Goal: Task Accomplishment & Management: Manage account settings

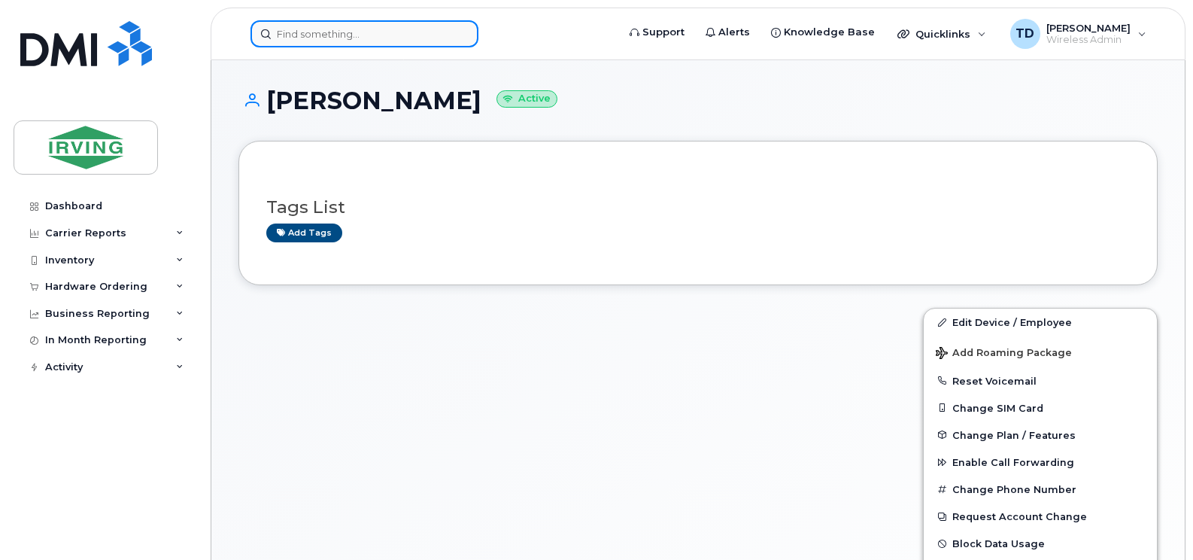
click at [396, 32] on input at bounding box center [365, 33] width 228 height 27
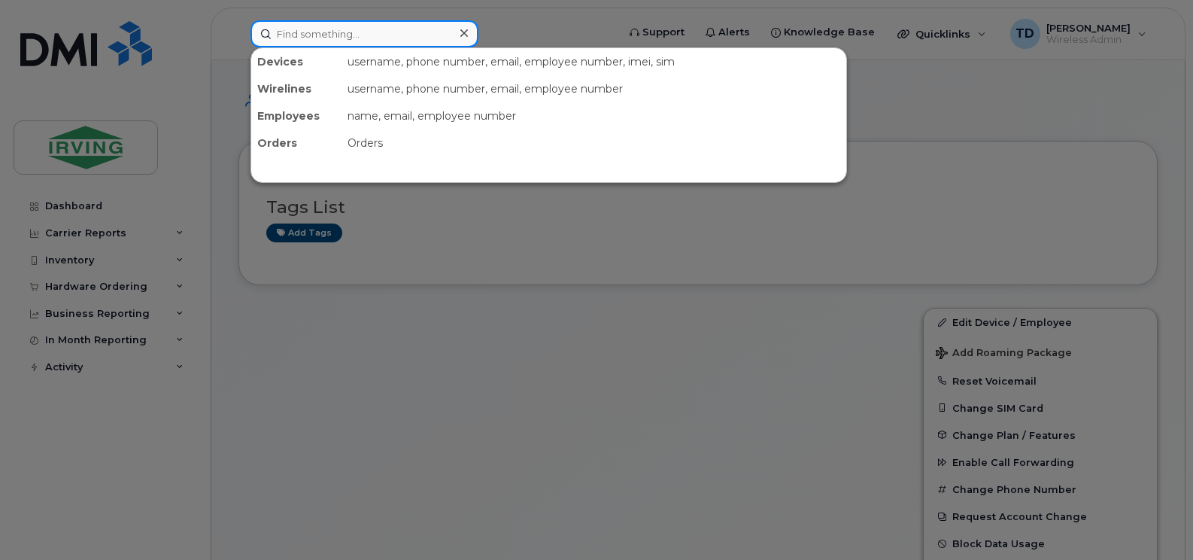
paste input "782-409-6702"
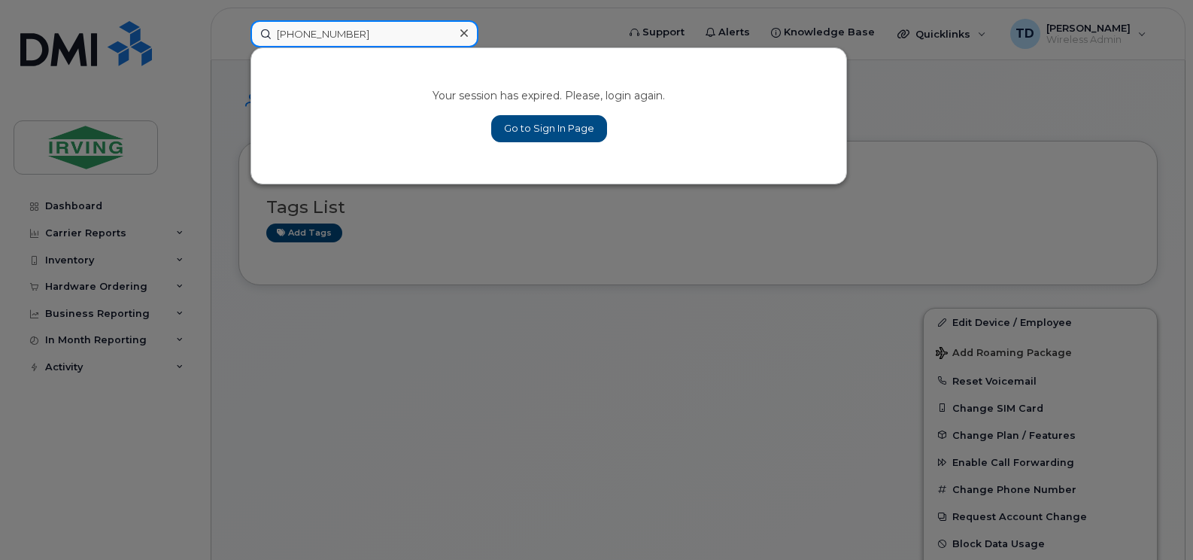
click at [330, 37] on input "782-409-6702" at bounding box center [365, 33] width 228 height 27
click at [327, 38] on input "782-409-6702" at bounding box center [365, 33] width 228 height 27
type input "782-409-6702"
click at [531, 133] on link "Go to Sign In Page" at bounding box center [549, 128] width 116 height 27
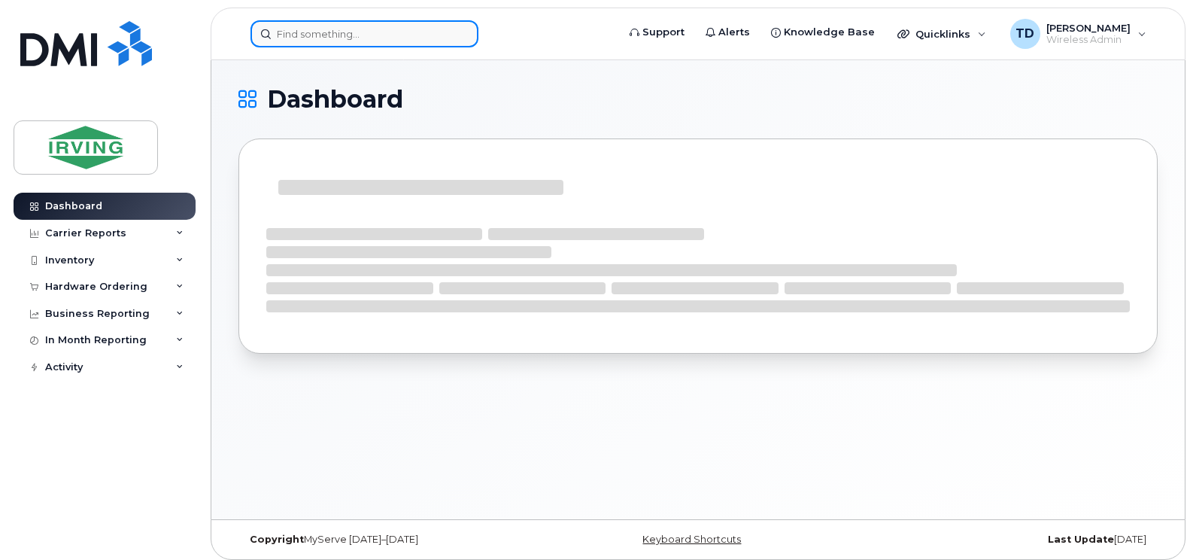
click at [362, 27] on input at bounding box center [365, 33] width 228 height 27
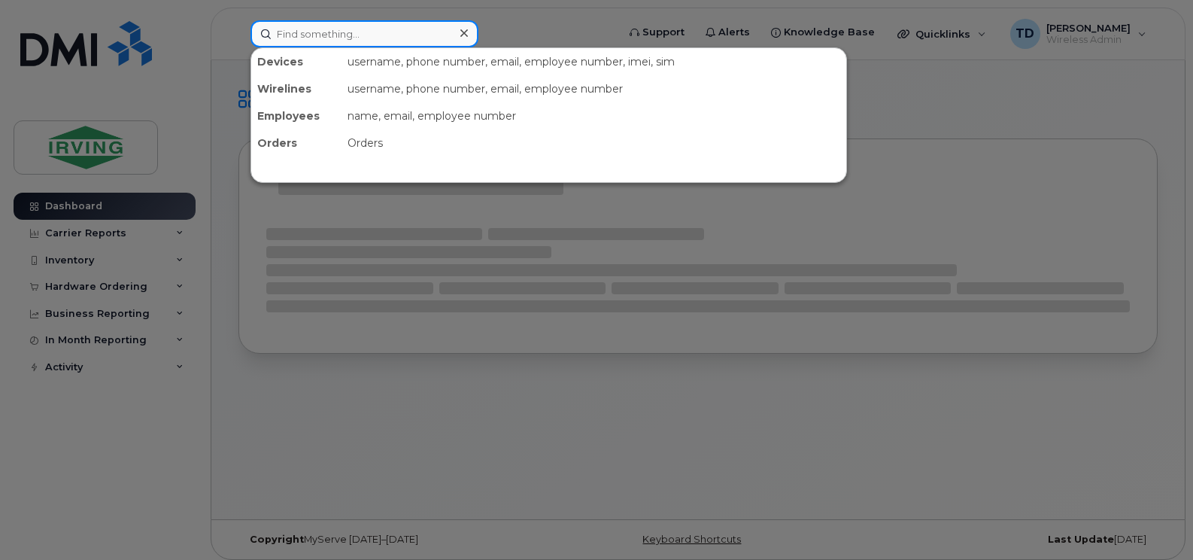
paste input "782-409-6702"
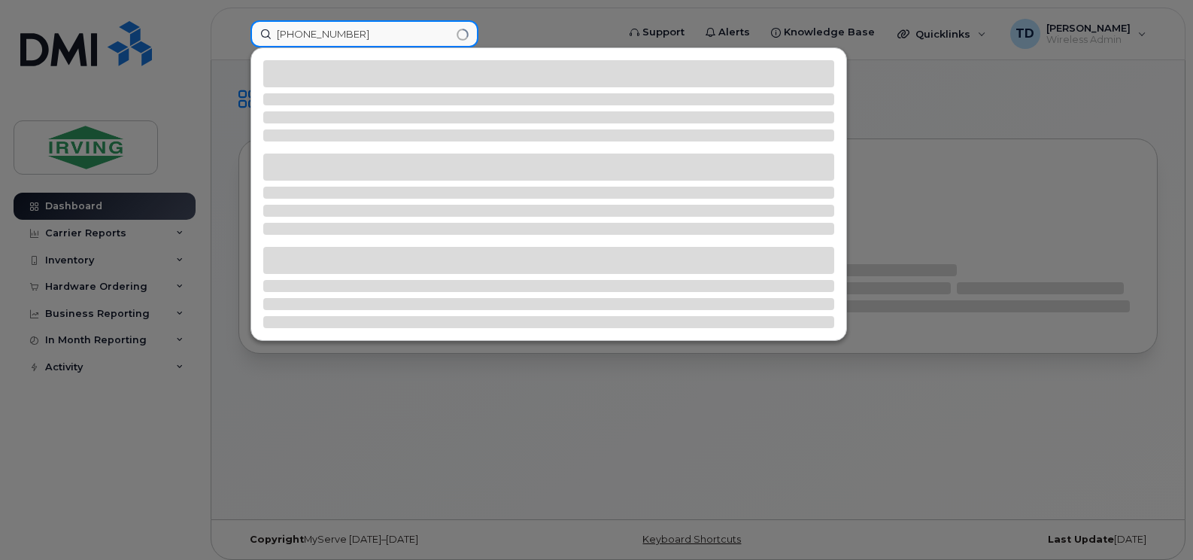
click at [325, 32] on input "782-409-6702" at bounding box center [365, 33] width 228 height 27
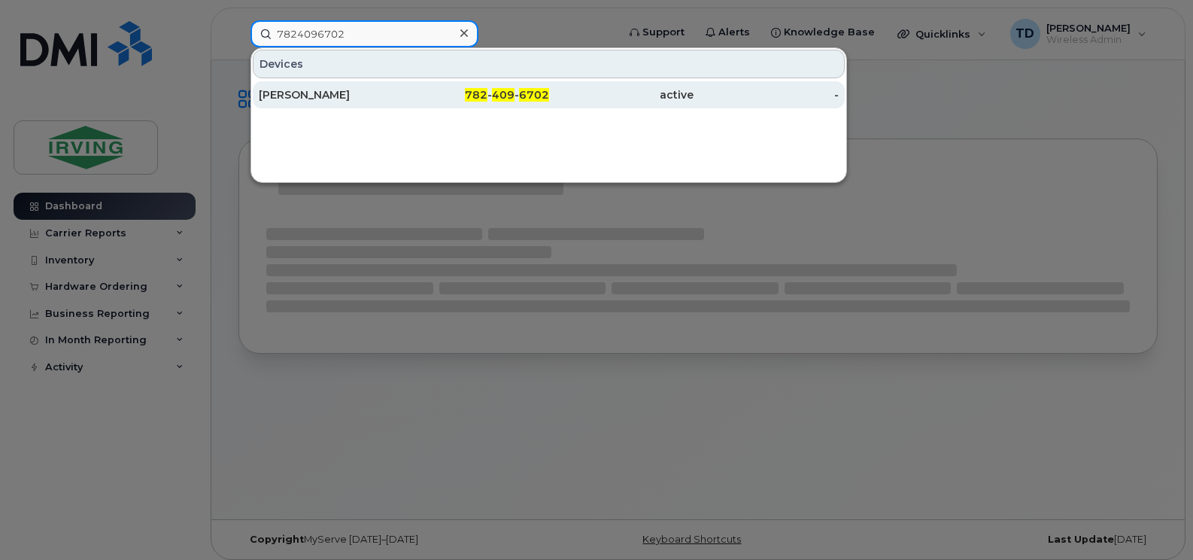
type input "7824096702"
click at [494, 97] on span "409" at bounding box center [503, 95] width 23 height 14
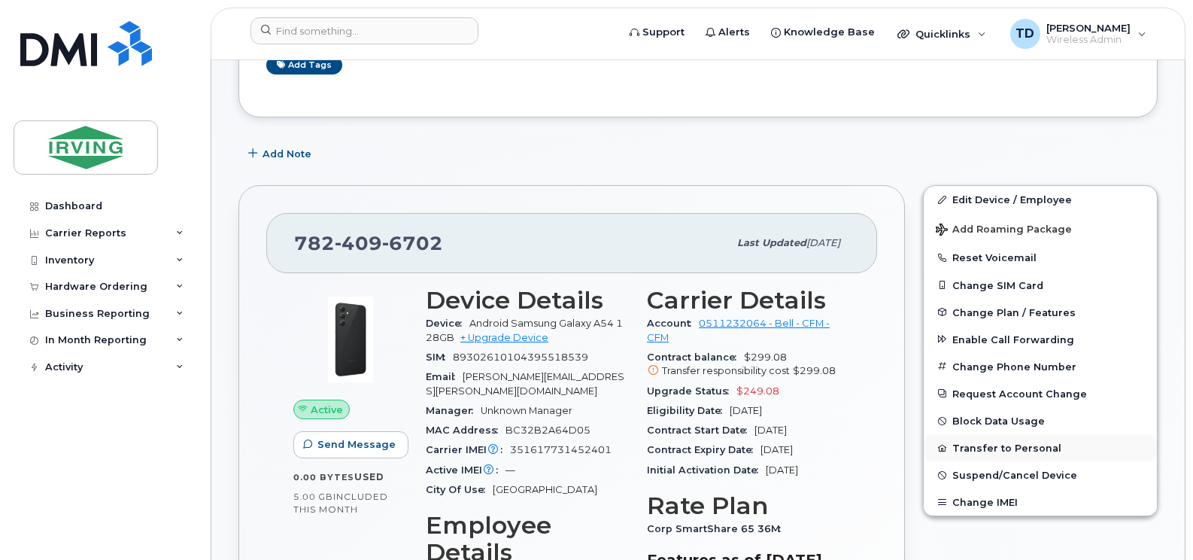
scroll to position [212, 0]
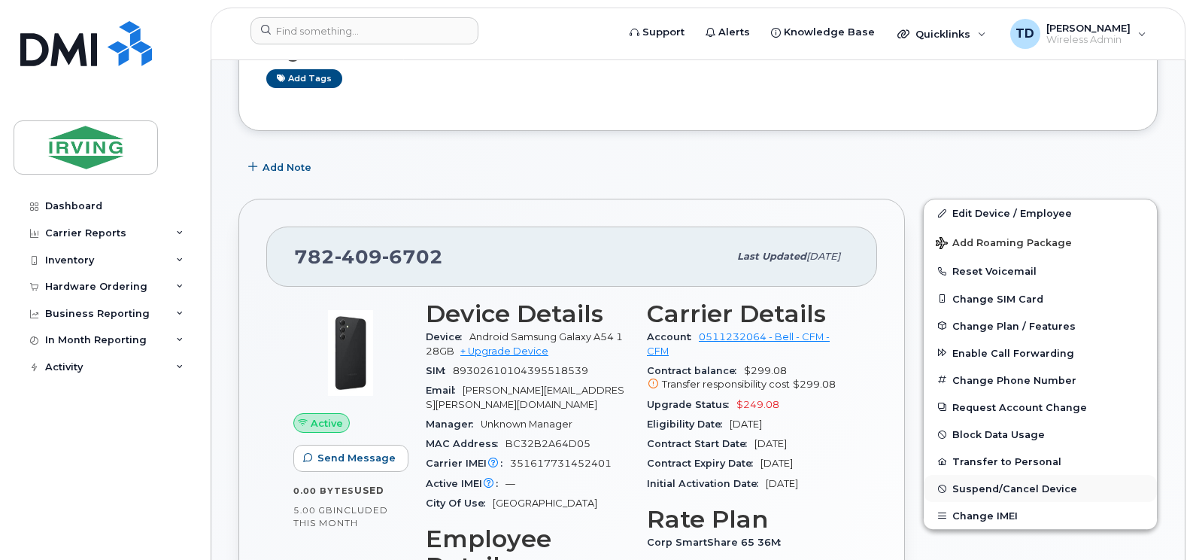
click at [987, 487] on span "Suspend/Cancel Device" at bounding box center [1015, 488] width 125 height 11
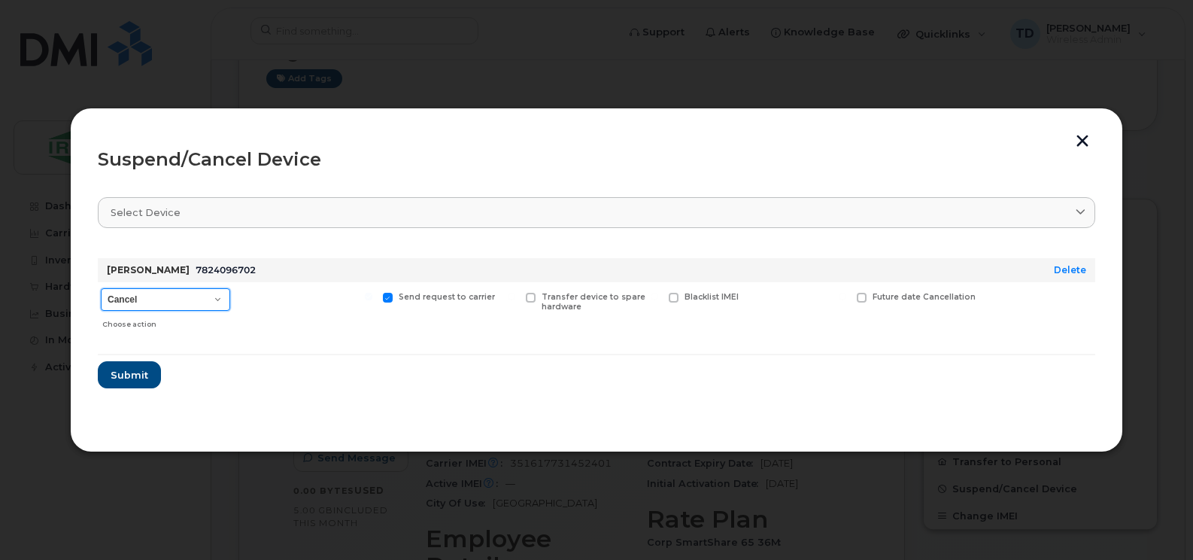
click at [170, 297] on select "Cancel Suspend - Extend Suspension Suspend - Reduced Rate Suspend - Full Rate S…" at bounding box center [165, 299] width 129 height 23
select select "[object Object]"
click at [101, 288] on select "Cancel Suspend - Extend Suspension Suspend - Reduced Rate Suspend - Full Rate S…" at bounding box center [165, 299] width 129 height 23
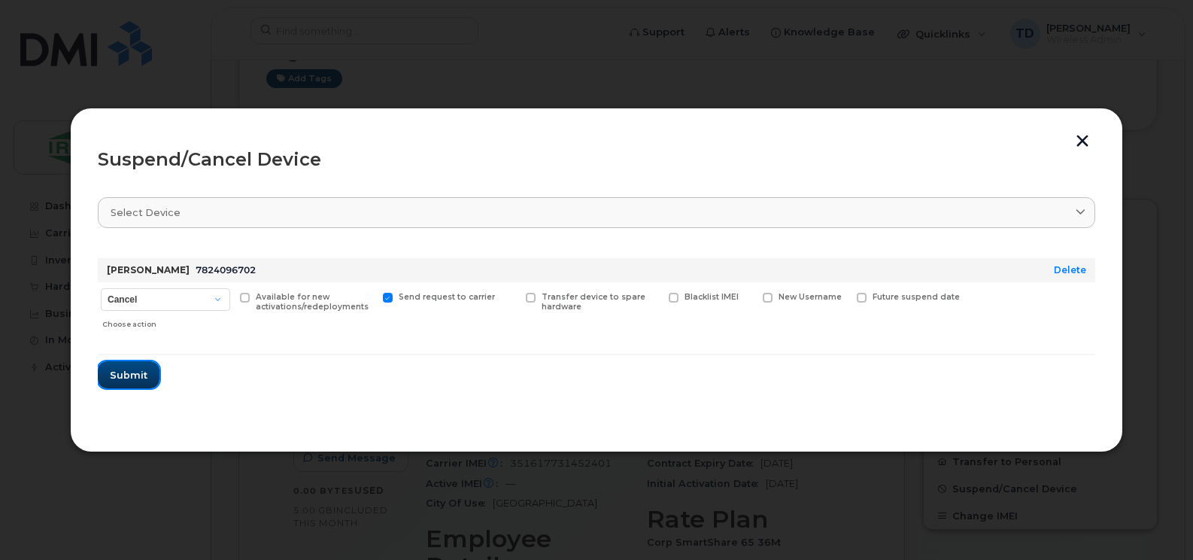
click at [138, 377] on span "Submit" at bounding box center [129, 375] width 38 height 14
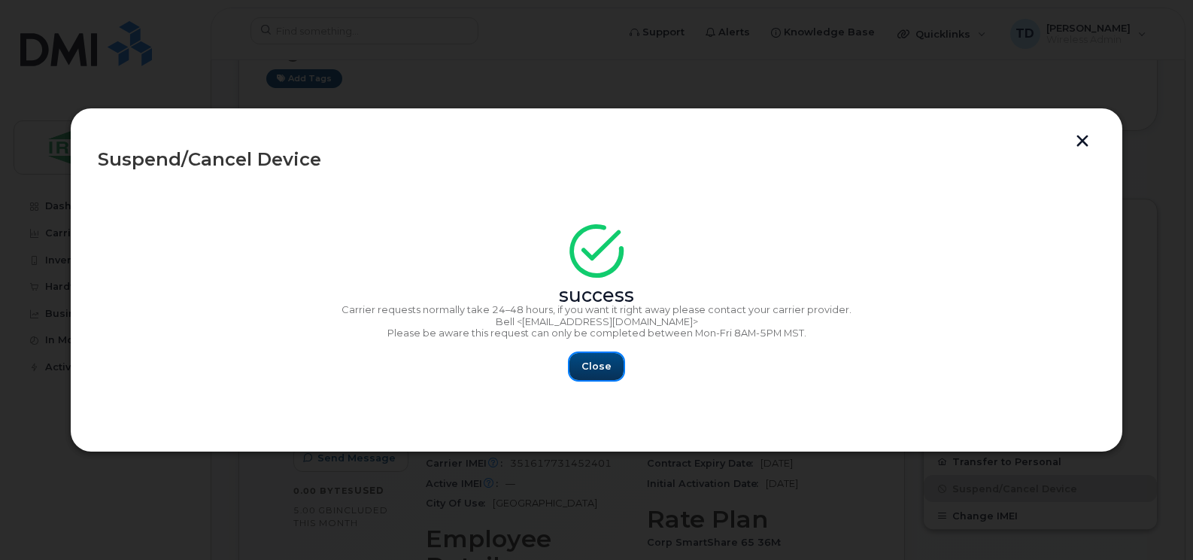
click at [595, 374] on button "Close" at bounding box center [597, 366] width 54 height 27
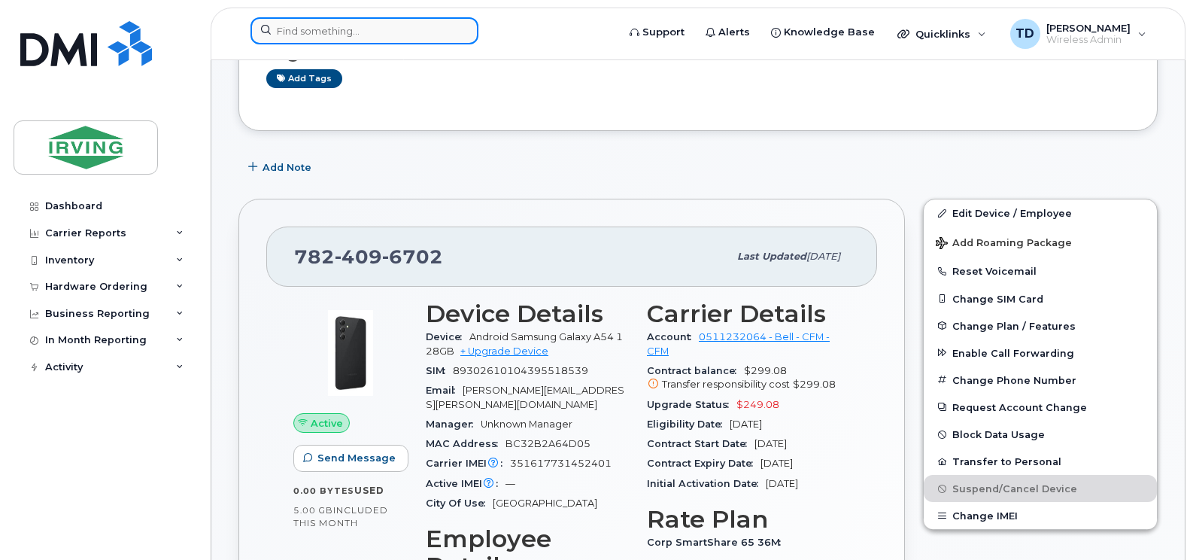
click at [369, 26] on input at bounding box center [365, 30] width 228 height 27
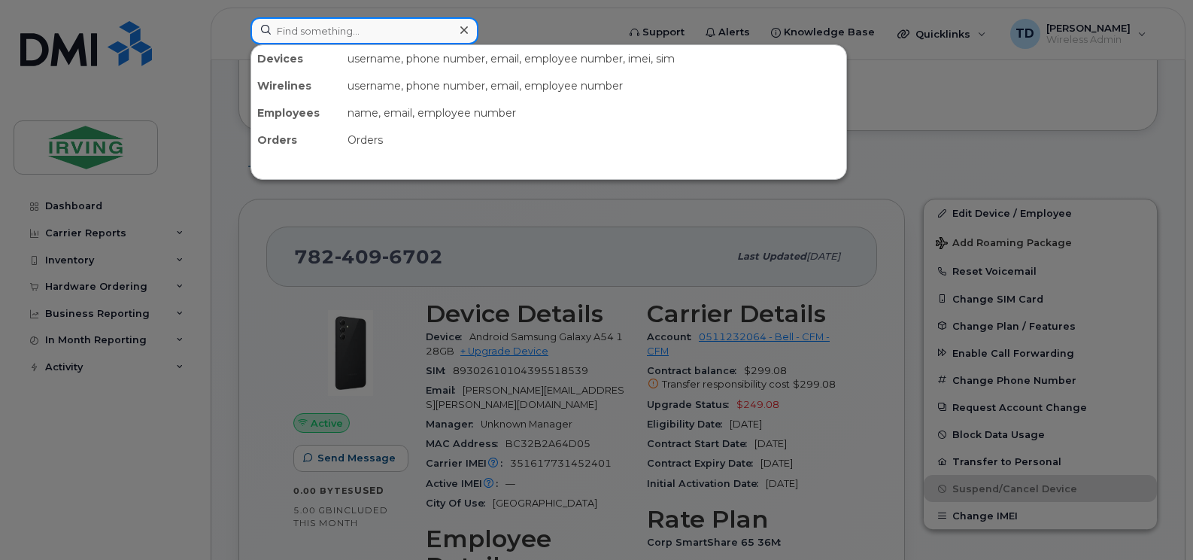
paste input "(506) 339-7941"
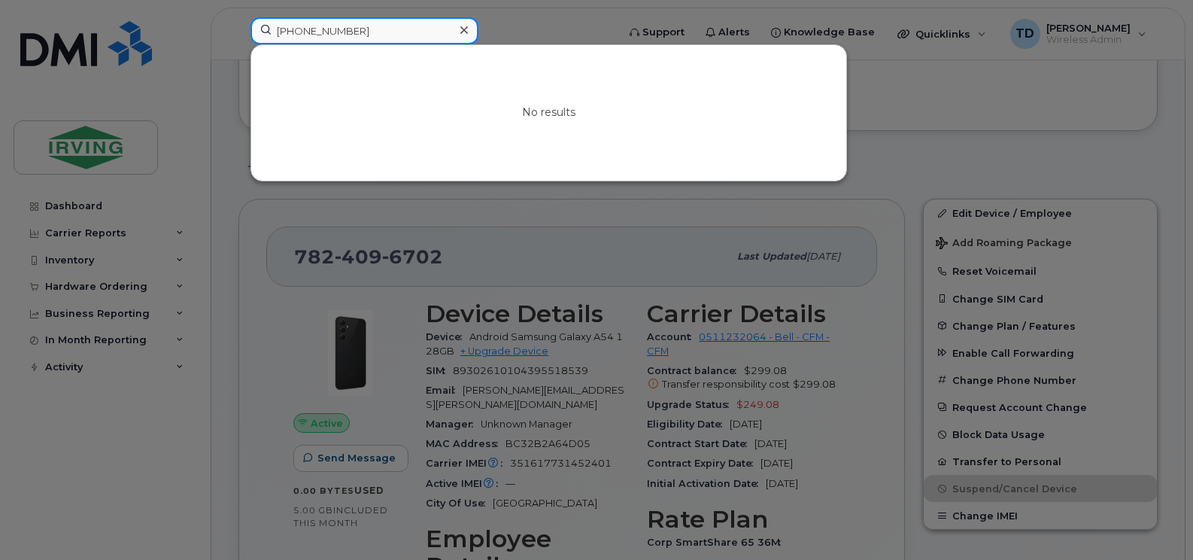
click at [309, 29] on input "(506) 339-7941" at bounding box center [365, 30] width 228 height 27
click at [281, 22] on input "(506339-7941" at bounding box center [365, 30] width 228 height 27
type input "5063397941"
click at [372, 25] on input "5063397941" at bounding box center [365, 30] width 228 height 27
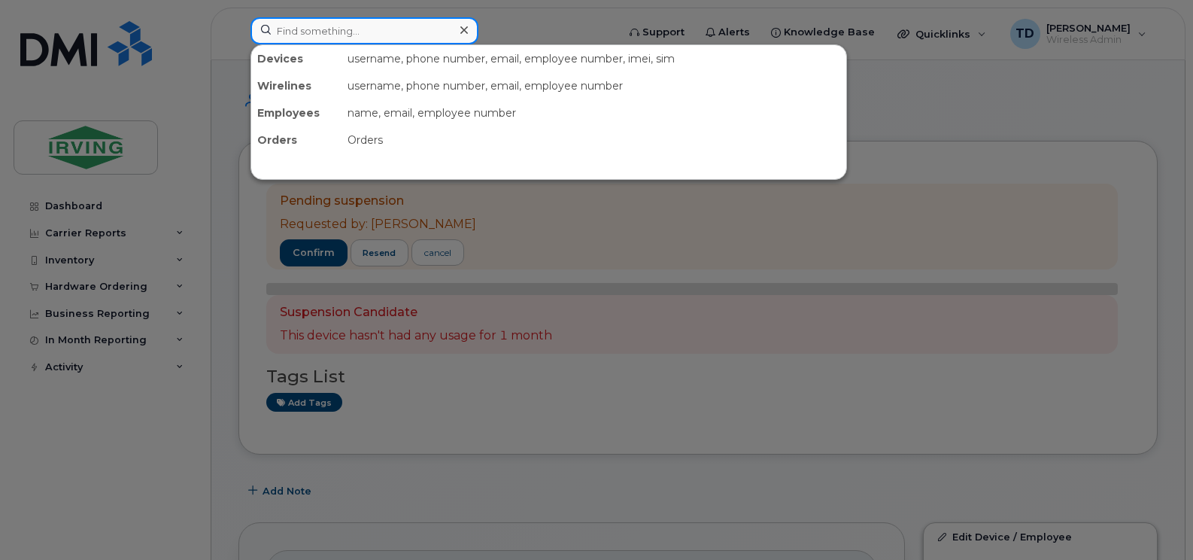
click at [335, 33] on input at bounding box center [365, 30] width 228 height 27
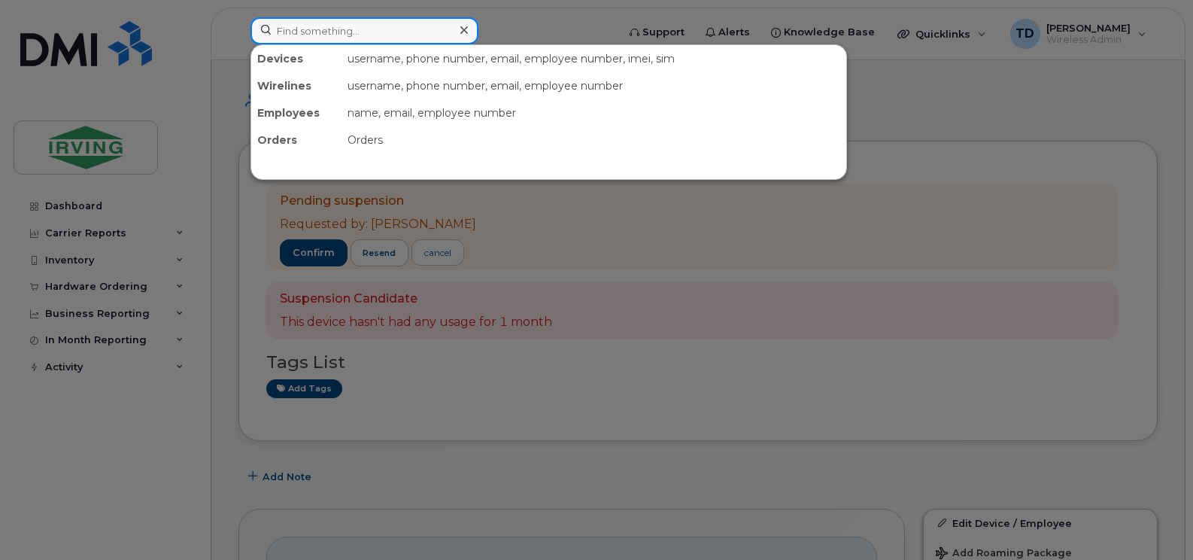
paste input "(506) 339-7941"
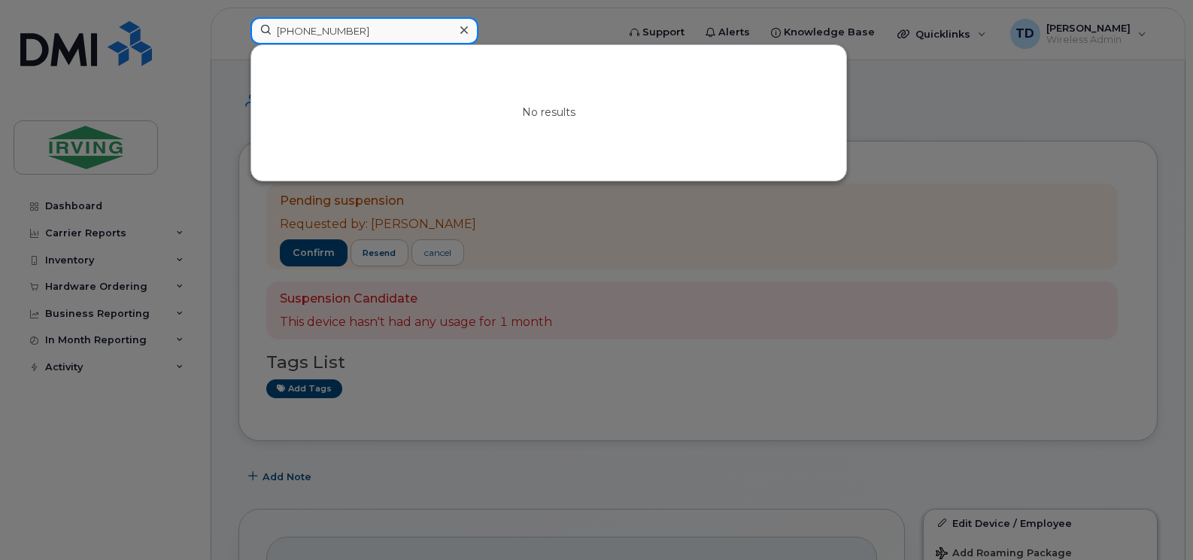
drag, startPoint x: 308, startPoint y: 27, endPoint x: 264, endPoint y: 28, distance: 43.7
click at [264, 28] on input "(506) 339-7941" at bounding box center [365, 30] width 228 height 27
click at [321, 26] on input "506339-7941" at bounding box center [365, 30] width 228 height 27
click at [365, 31] on input "5063397941" at bounding box center [365, 30] width 228 height 27
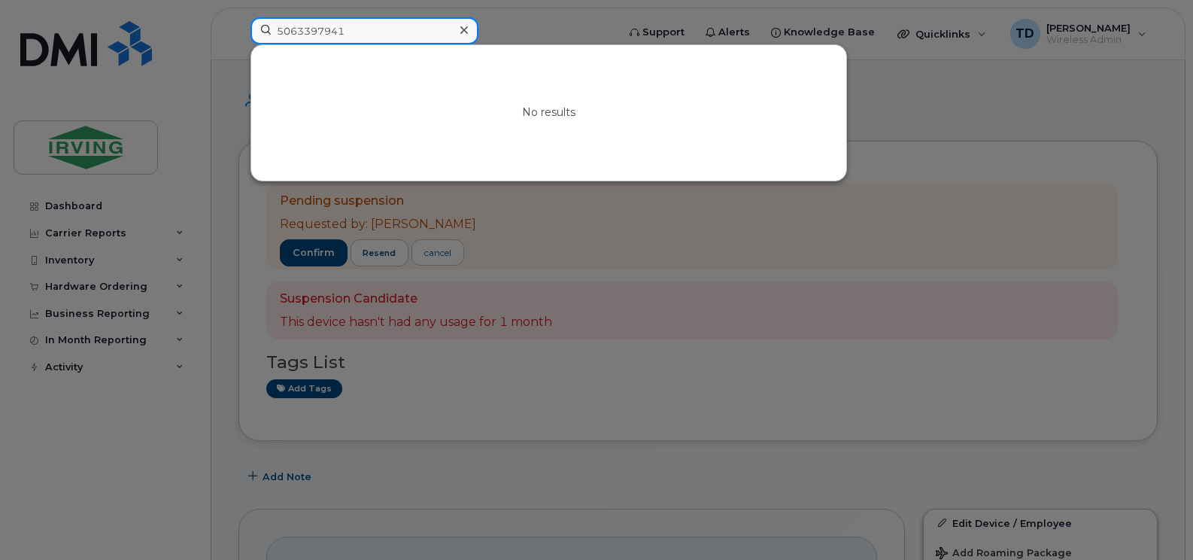
click at [365, 31] on input "5063397941" at bounding box center [365, 30] width 228 height 27
type input "matthew skinner"
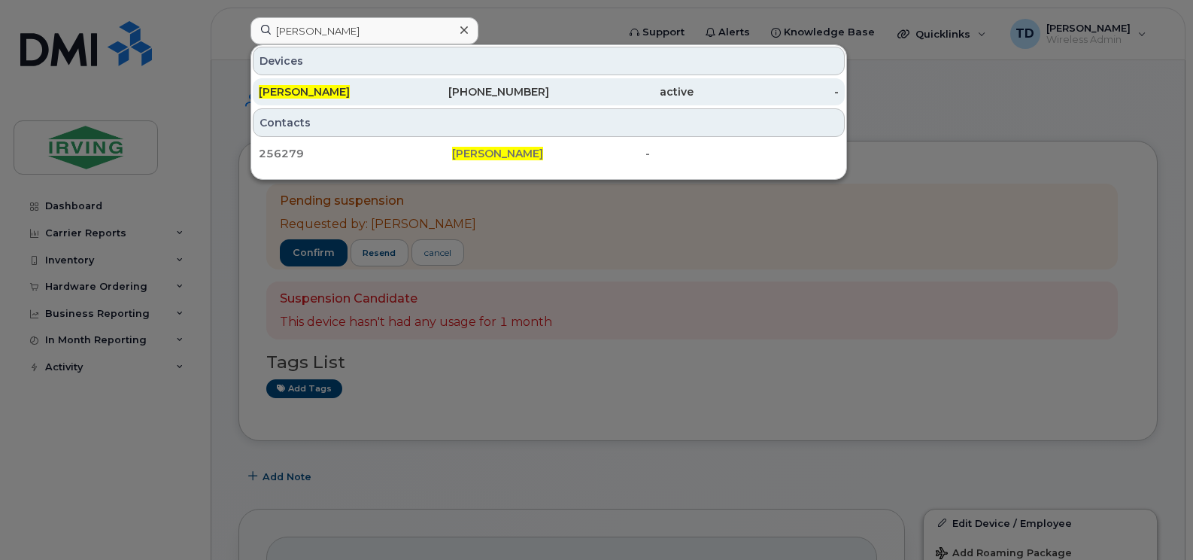
click at [508, 91] on div "782-446-6927" at bounding box center [476, 91] width 145 height 15
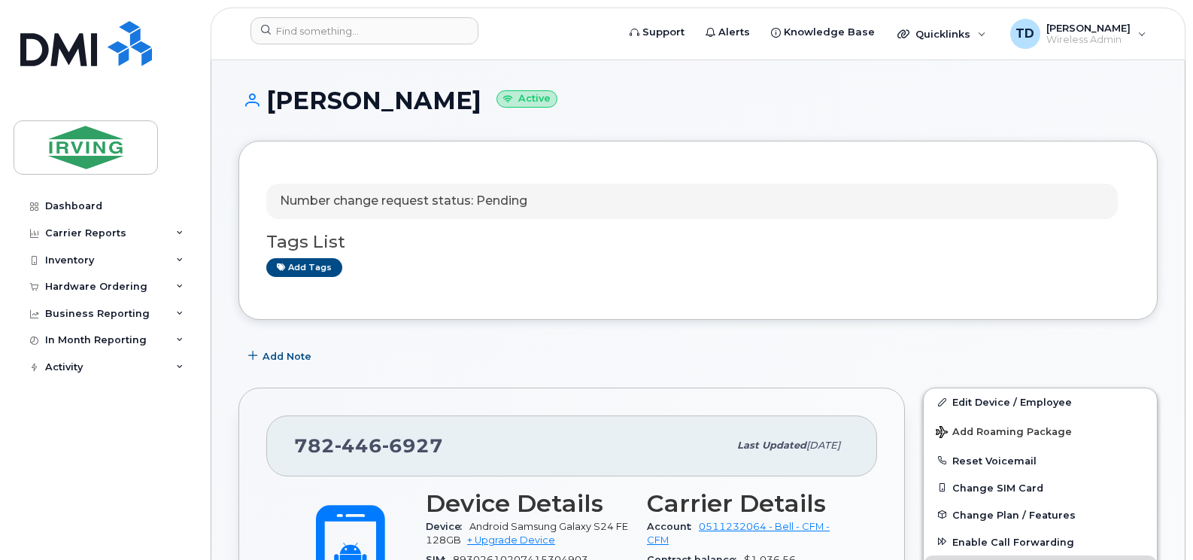
click at [445, 203] on p "Number change request status: Pending" at bounding box center [404, 201] width 248 height 17
